Goal: Obtain resource: Download file/media

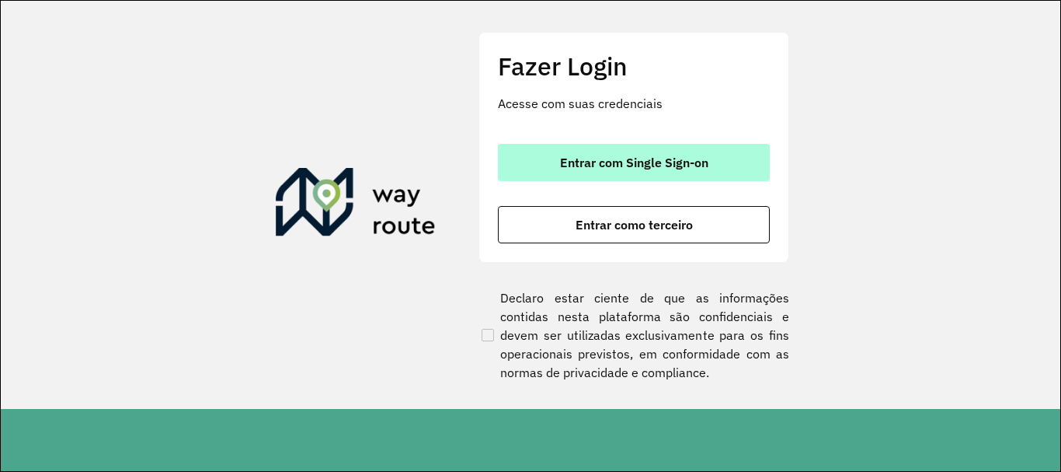
click at [560, 156] on span "Entrar com Single Sign-on" at bounding box center [634, 162] width 148 height 12
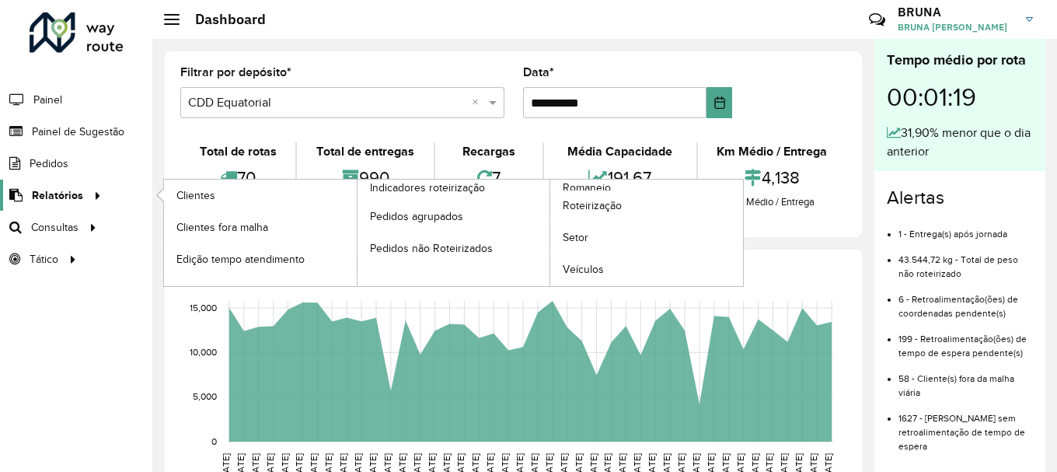
click at [83, 193] on div at bounding box center [94, 195] width 23 height 16
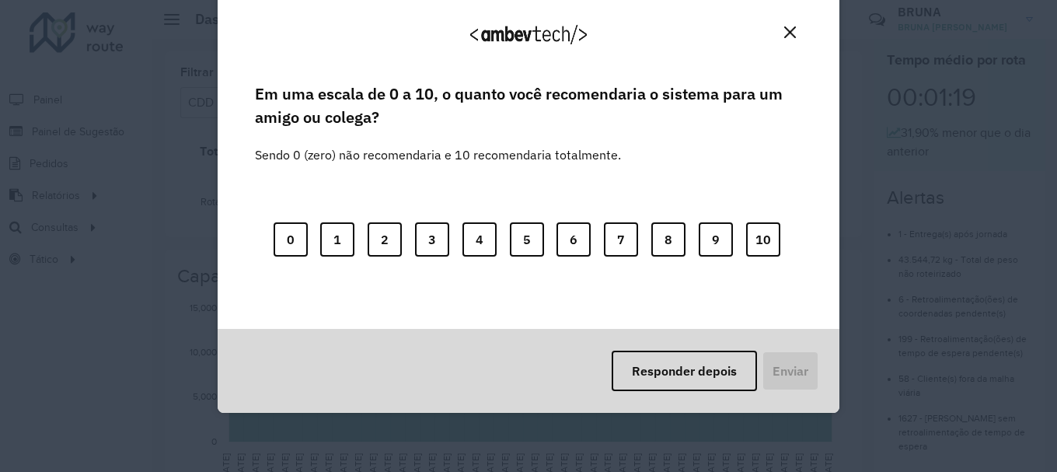
click at [789, 28] on img "Close" at bounding box center [790, 32] width 12 height 12
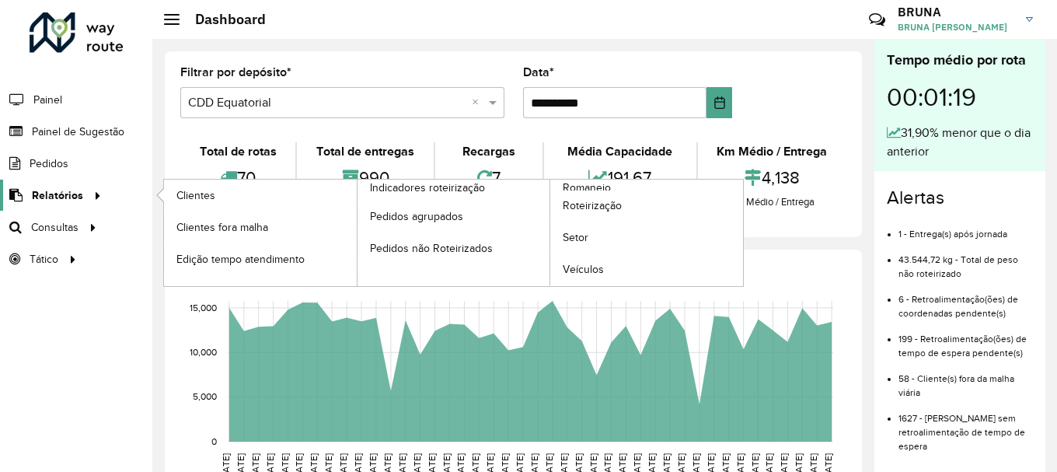
click at [78, 187] on span "Relatórios" at bounding box center [57, 195] width 51 height 16
click at [579, 186] on span "Romaneio" at bounding box center [588, 187] width 51 height 16
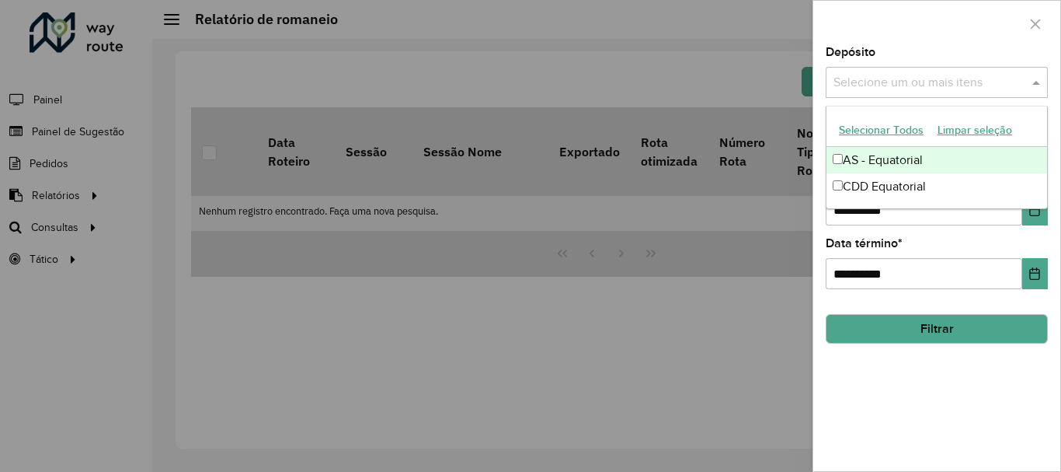
click at [944, 84] on input "text" at bounding box center [929, 83] width 199 height 19
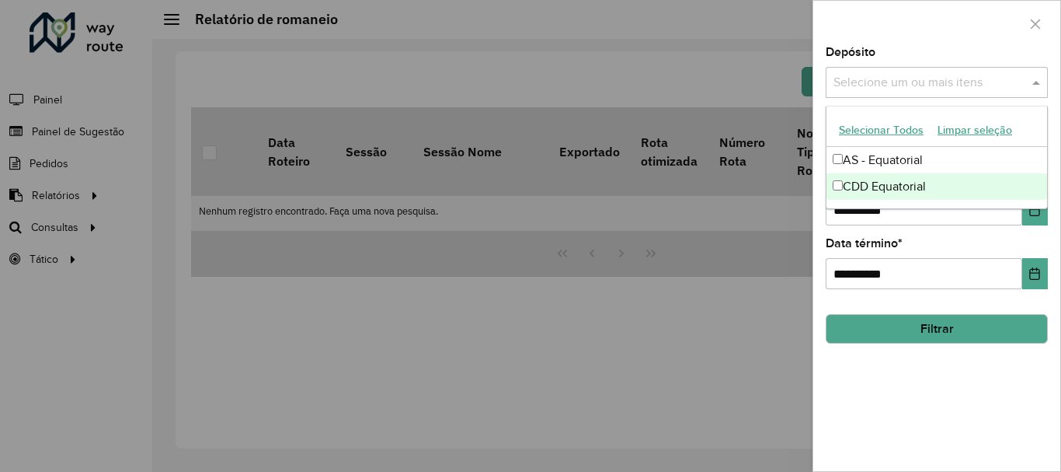
click at [887, 186] on div "CDD Equatorial" at bounding box center [937, 186] width 221 height 26
click at [1037, 211] on icon "Choose Date" at bounding box center [1035, 210] width 12 height 12
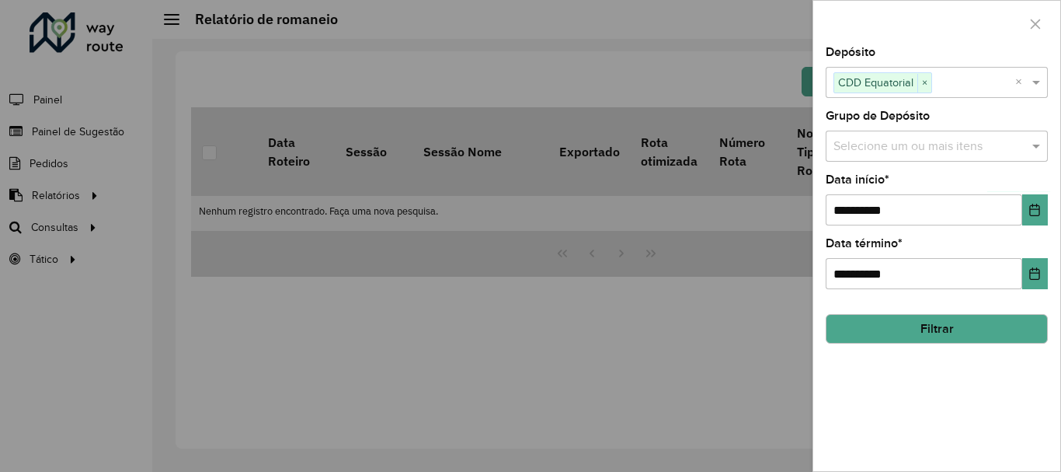
click at [76, 188] on div at bounding box center [530, 236] width 1061 height 472
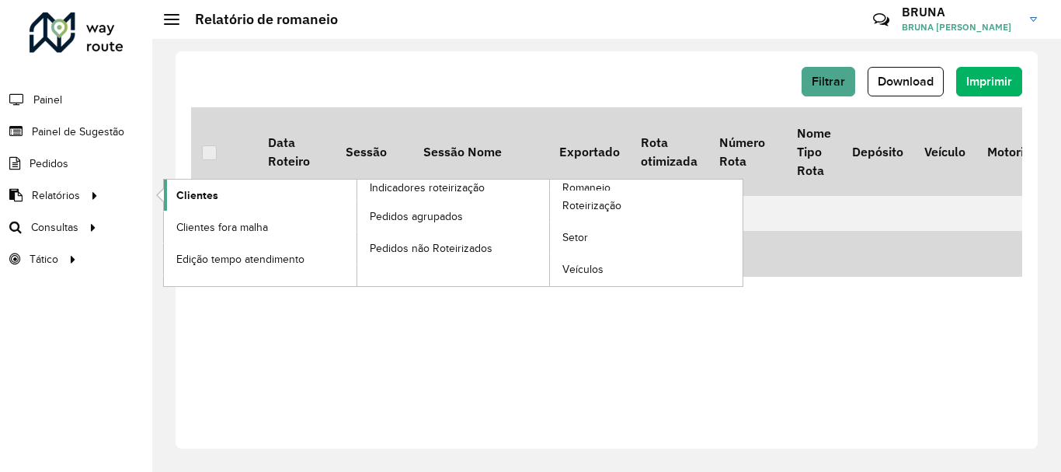
click at [186, 199] on span "Clientes" at bounding box center [197, 195] width 42 height 16
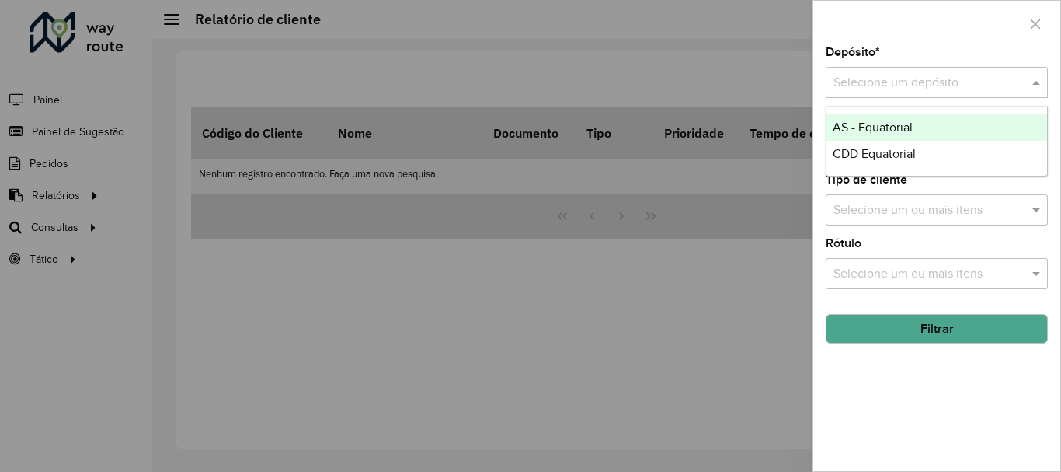
click at [873, 85] on input "text" at bounding box center [922, 83] width 176 height 19
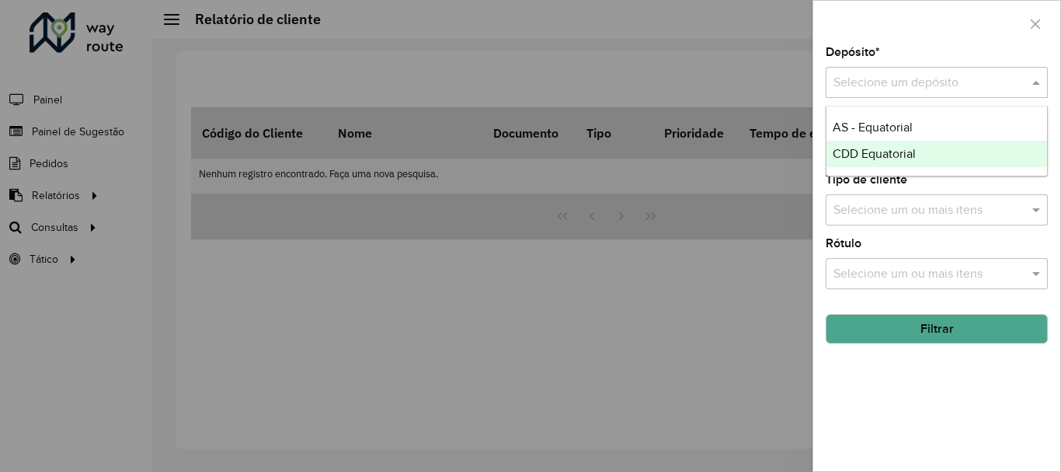
click at [855, 159] on span "CDD Equatorial" at bounding box center [874, 153] width 83 height 13
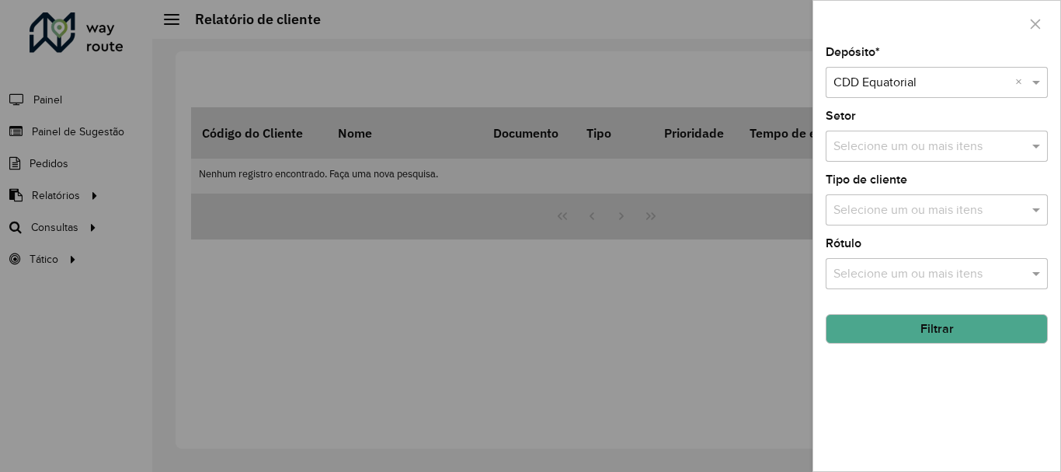
click at [909, 321] on button "Filtrar" at bounding box center [937, 329] width 222 height 30
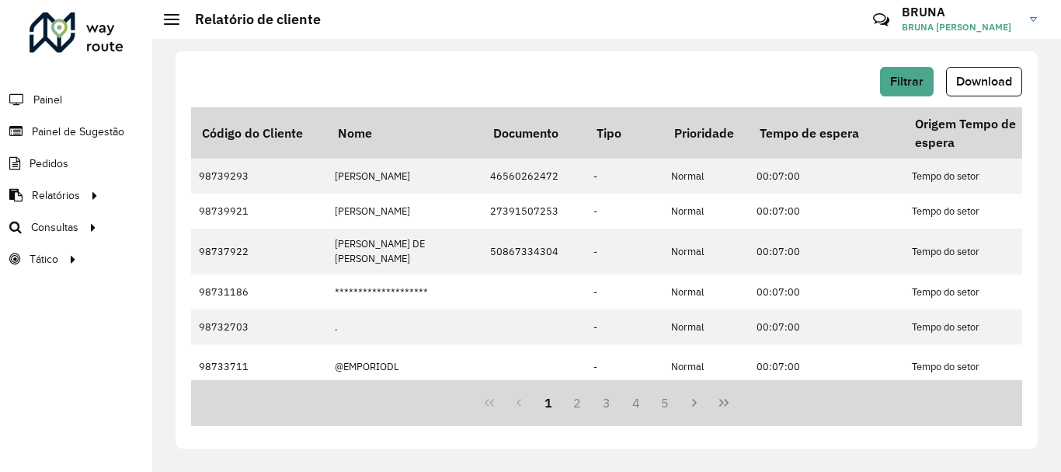
click at [972, 78] on span "Download" at bounding box center [984, 81] width 56 height 13
